Goal: Find contact information: Find contact information

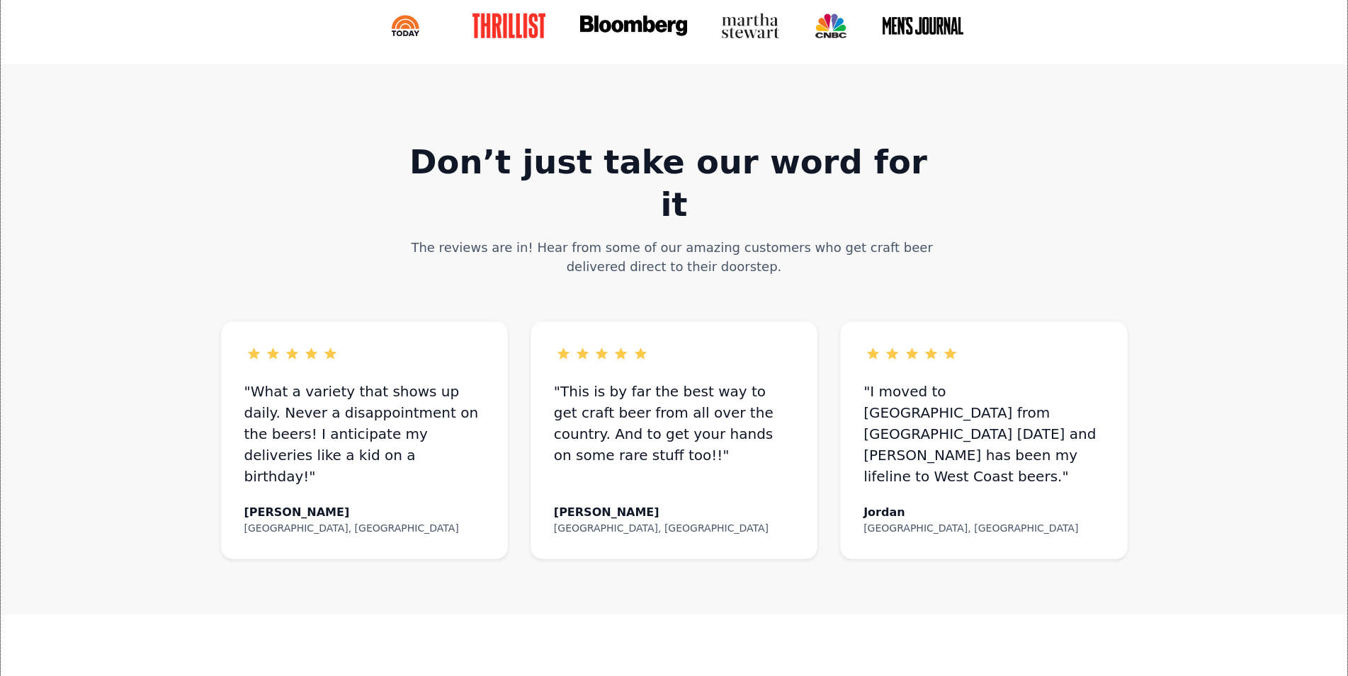
scroll to position [589, 0]
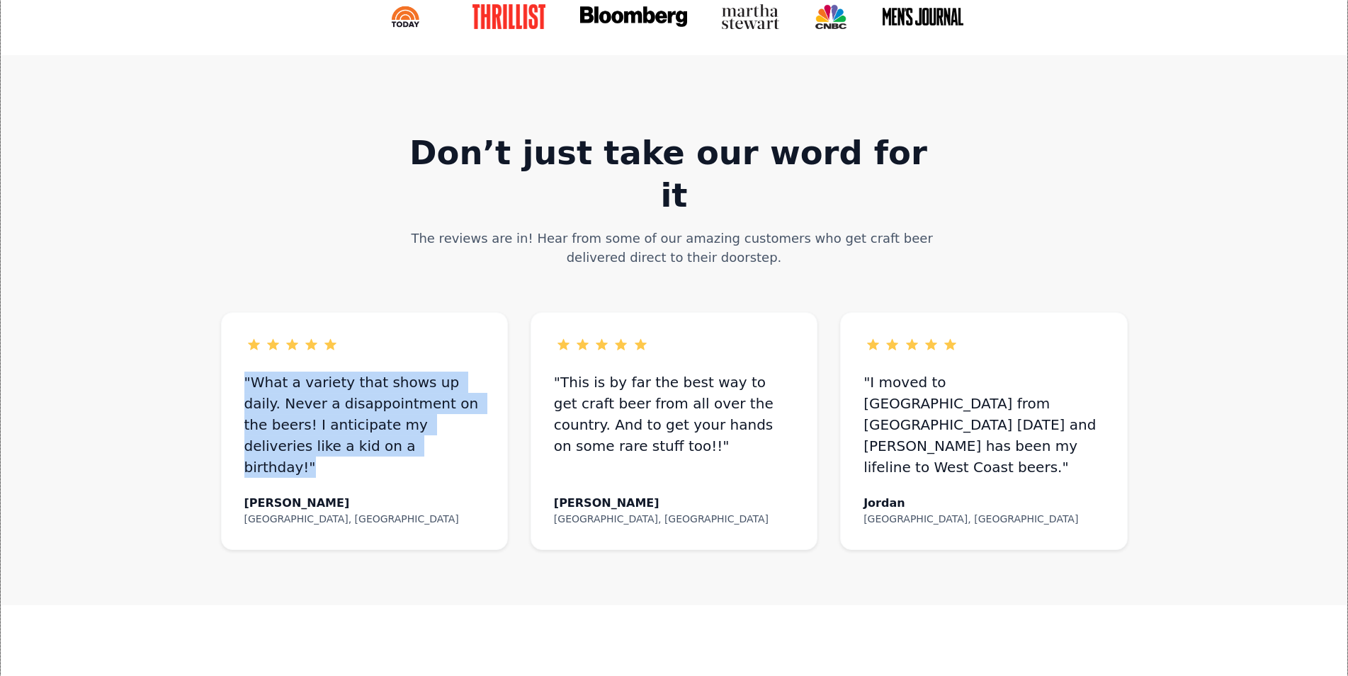
drag, startPoint x: 365, startPoint y: 404, endPoint x: 241, endPoint y: 339, distance: 140.0
click at [241, 339] on div ""What a variety that shows up daily. Never a disappointment on the beers! I ant…" at bounding box center [364, 431] width 287 height 238
copy div ""What a variety that shows up daily. Never a disappointment on the beers! I ant…"
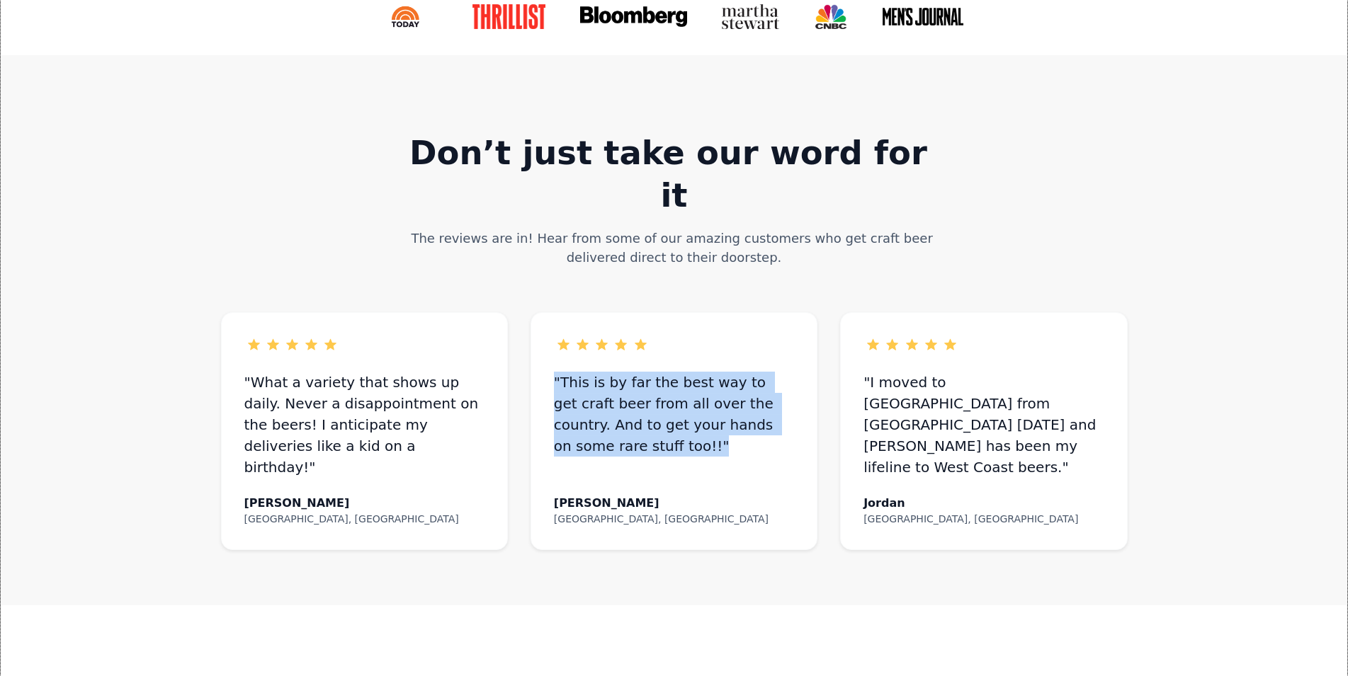
drag, startPoint x: 632, startPoint y: 405, endPoint x: 552, endPoint y: 338, distance: 104.0
click at [552, 338] on div ""This is by far the best way to get craft beer from all over the country. And t…" at bounding box center [673, 431] width 287 height 238
copy div ""This is by far the best way to get craft beer from all over the country. And t…"
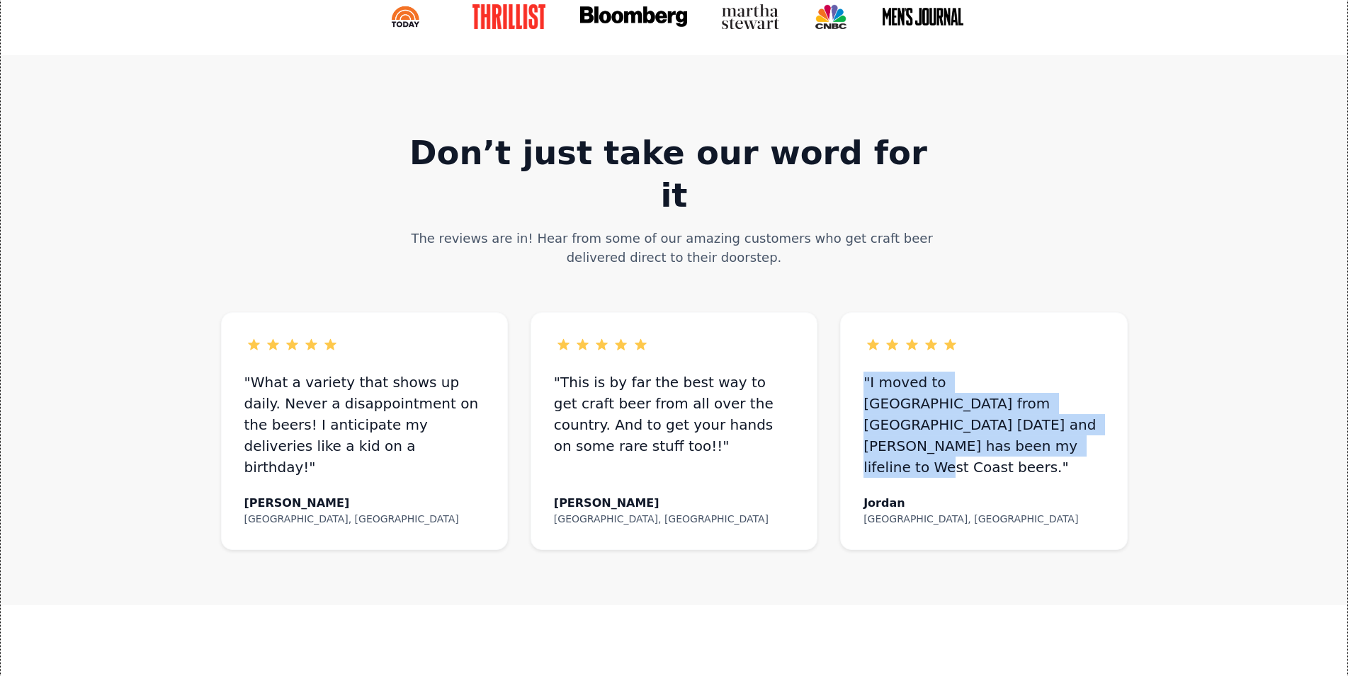
drag, startPoint x: 1071, startPoint y: 385, endPoint x: 863, endPoint y: 341, distance: 213.3
click at [863, 341] on div ""I moved to Miami from Los Angeles three years ago and Tavour has been my lifel…" at bounding box center [983, 431] width 287 height 238
copy div ""I moved to [GEOGRAPHIC_DATA] from [GEOGRAPHIC_DATA] [DATE] and [PERSON_NAME] h…"
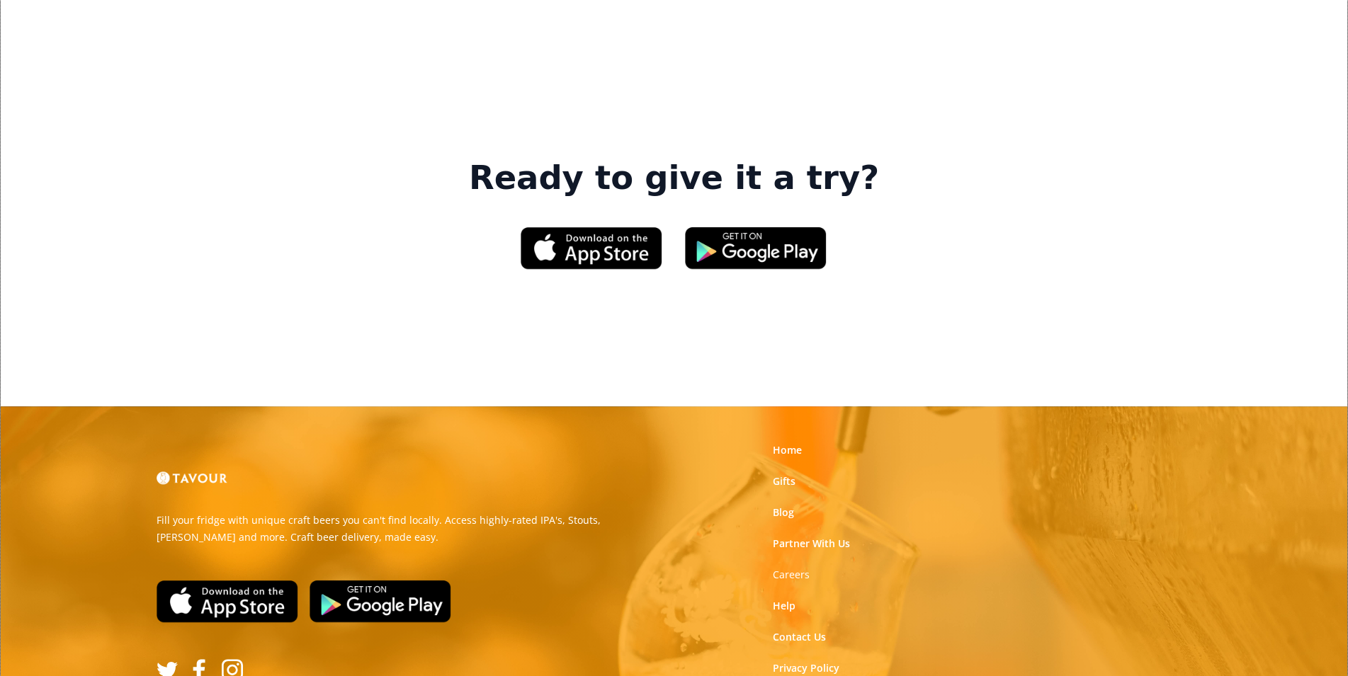
scroll to position [2142, 0]
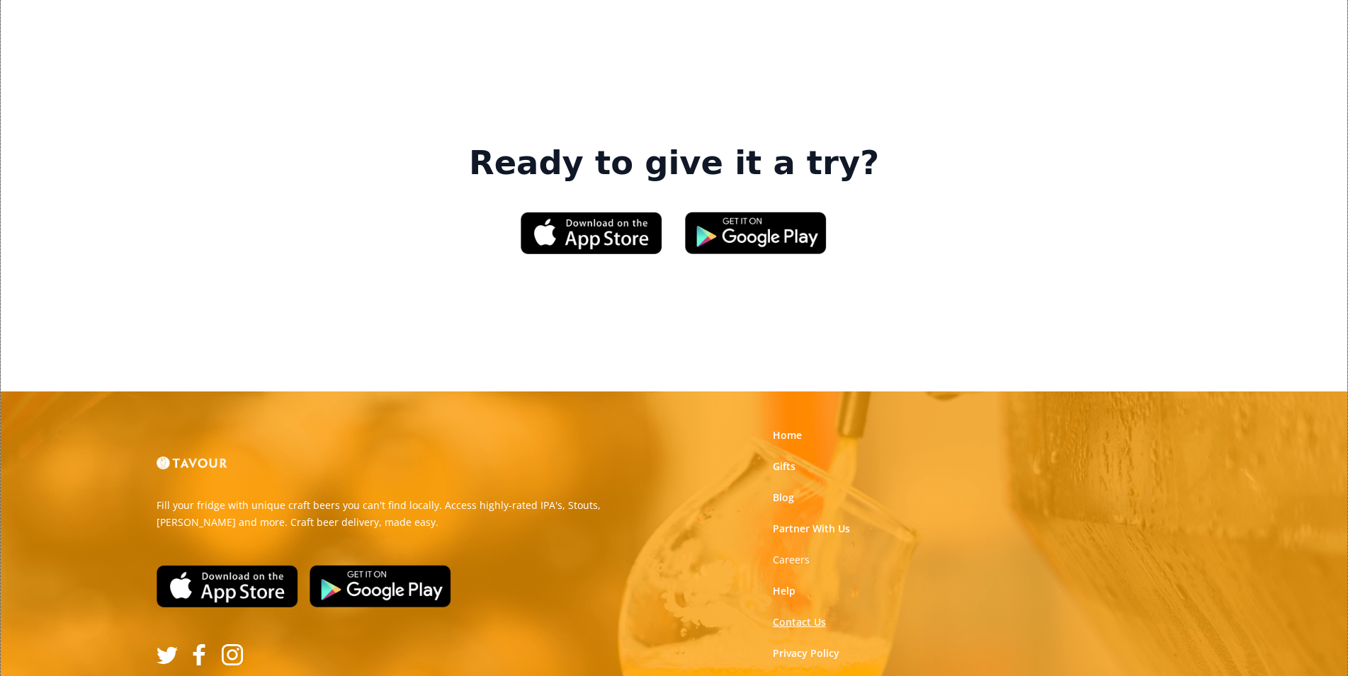
click at [790, 615] on link "Contact Us" at bounding box center [799, 622] width 53 height 14
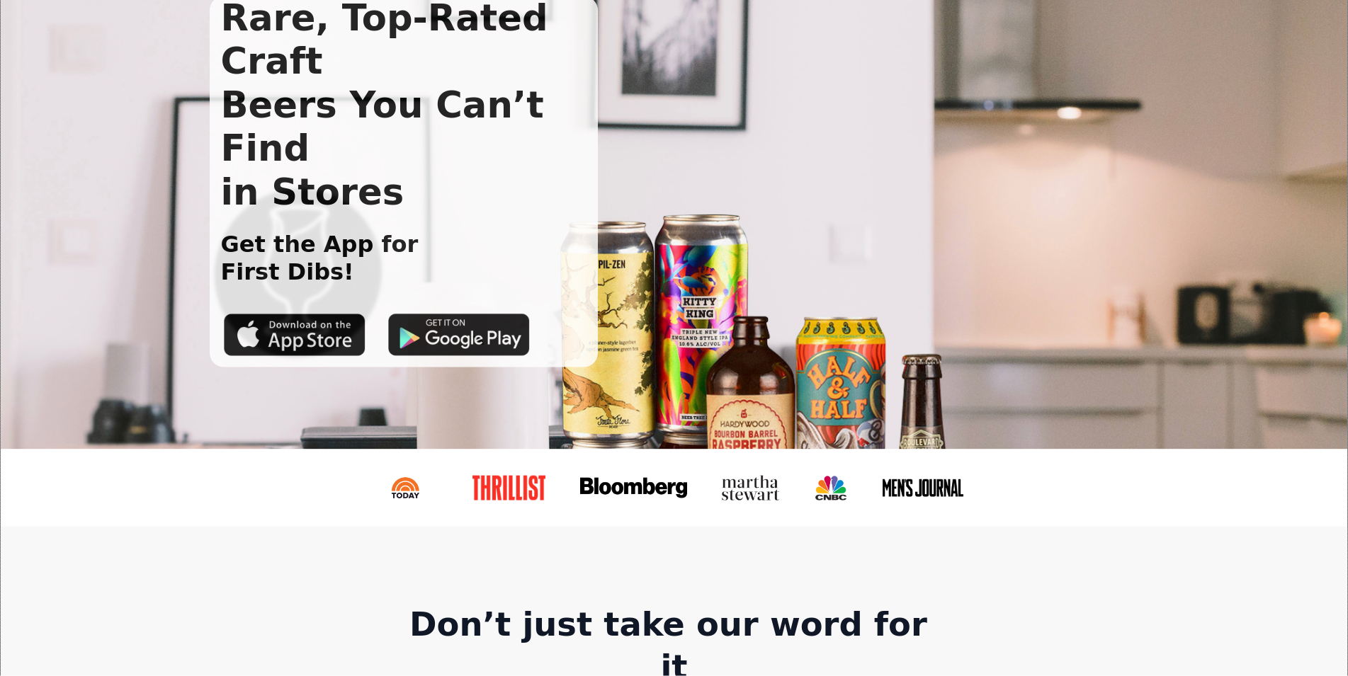
scroll to position [0, 0]
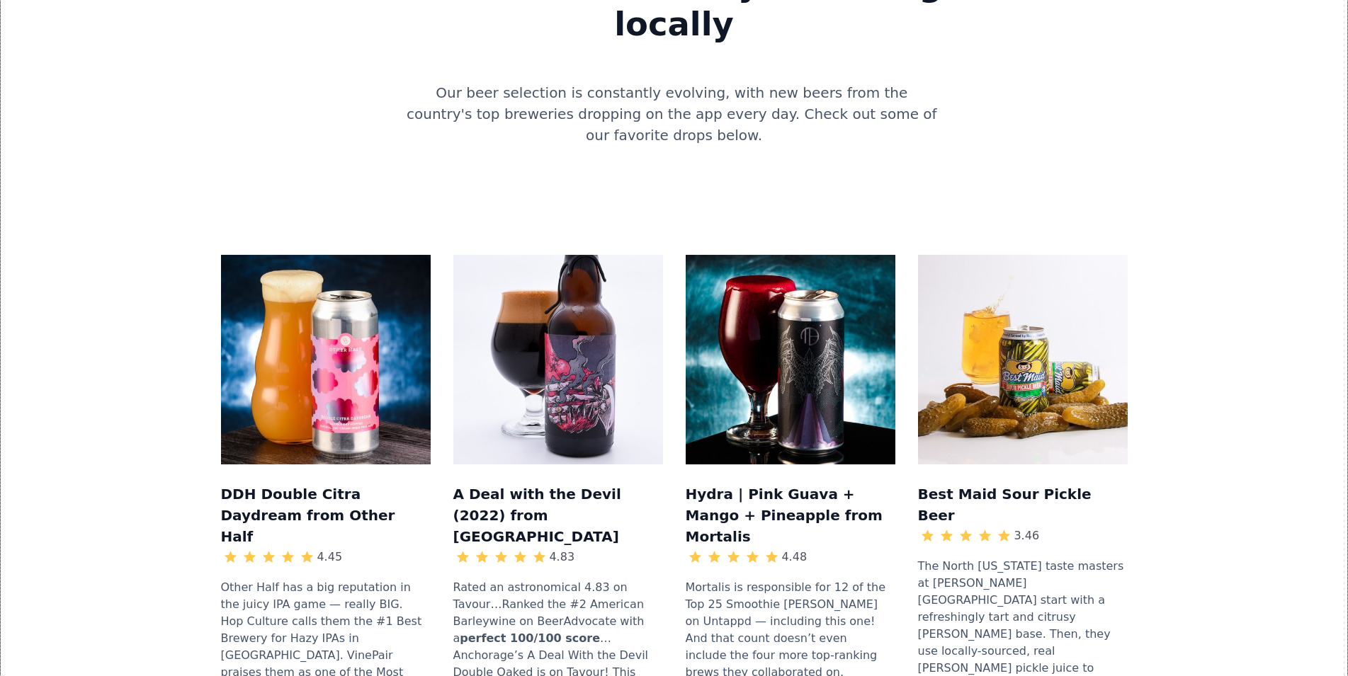
scroll to position [1324, 0]
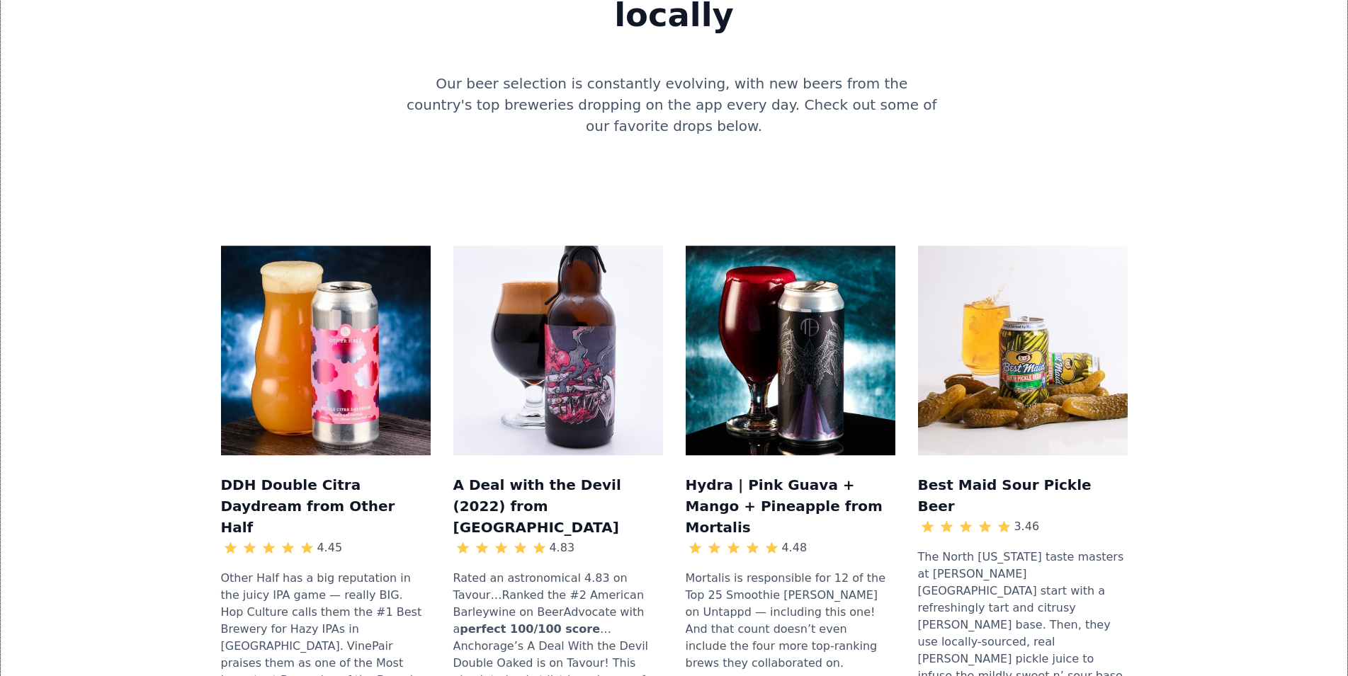
click at [542, 563] on div "Rated an astronomical 4.83 on Tavour…Ranked the #2 American Barleywine on BeerA…" at bounding box center [558, 663] width 210 height 201
click at [560, 563] on div "Rated an astronomical 4.83 on Tavour…Ranked the #2 American Barleywine on BeerA…" at bounding box center [558, 663] width 210 height 201
